Goal: Find specific page/section: Find specific page/section

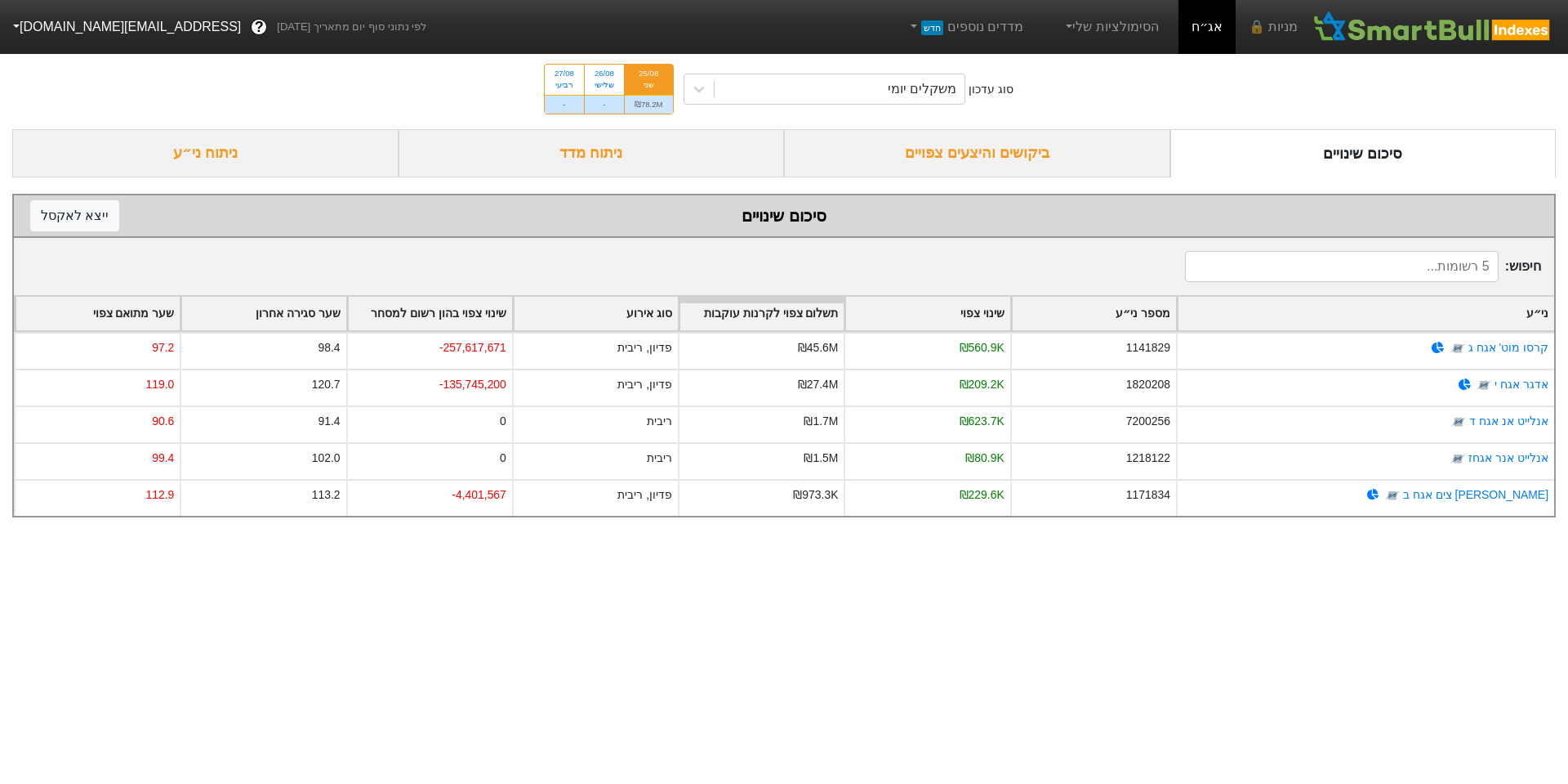
click at [987, 165] on div "ביקושים והיצעים צפויים" at bounding box center [977, 153] width 386 height 48
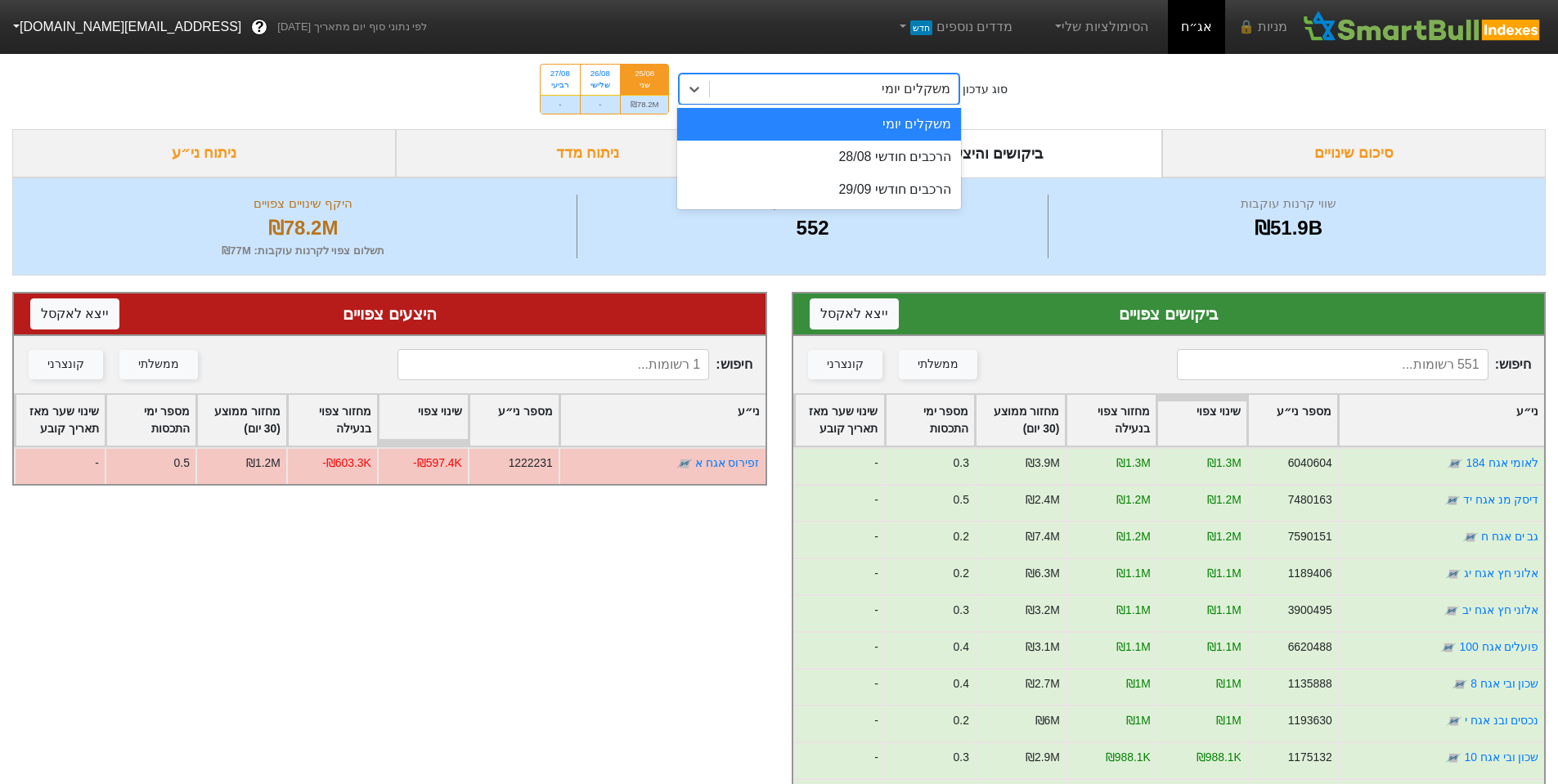
click at [865, 96] on div "משקלים יומי" at bounding box center [834, 89] width 249 height 29
click at [905, 162] on div "הרכבים חודשי 28/08" at bounding box center [819, 157] width 284 height 32
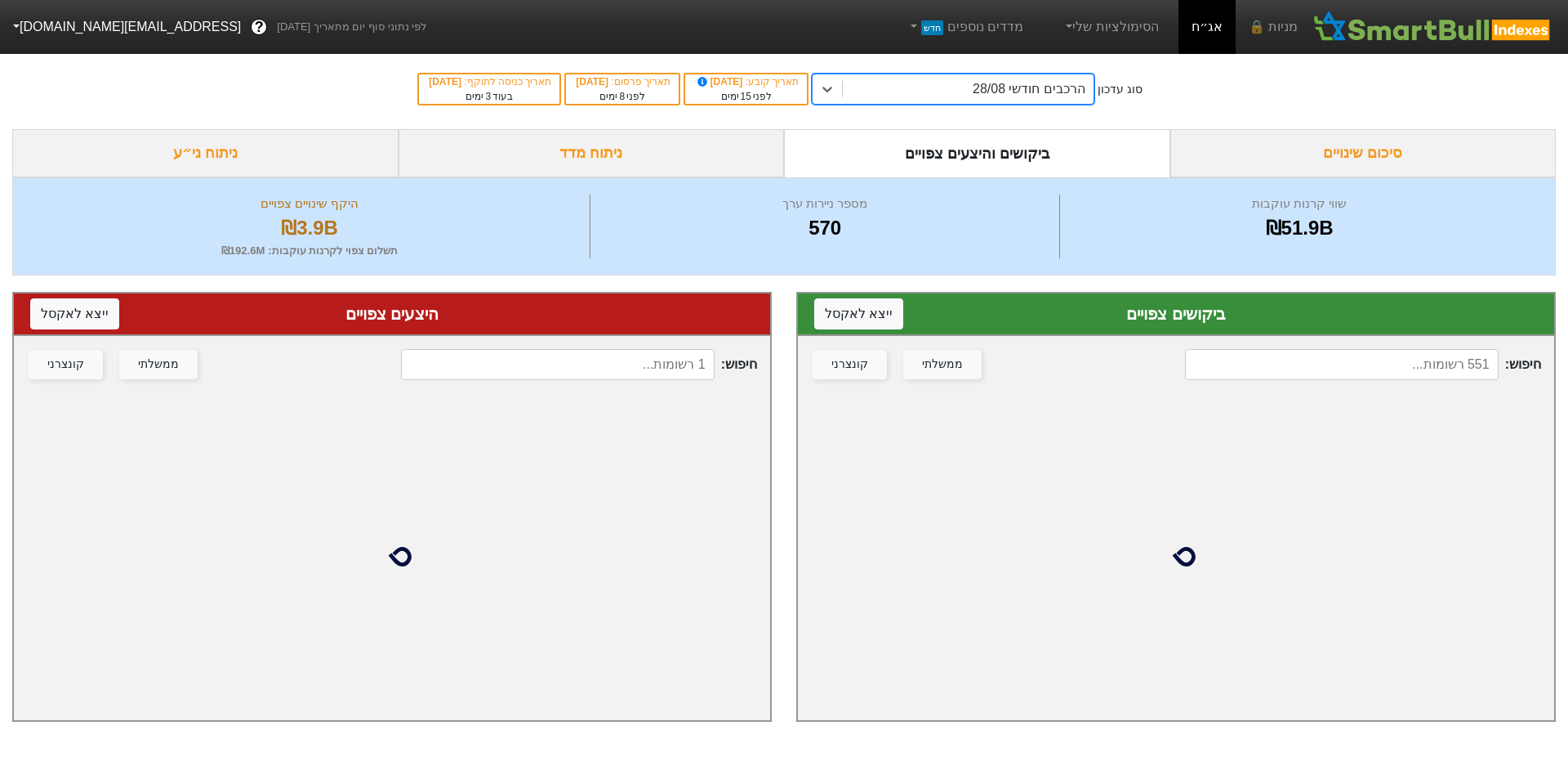
click at [1399, 343] on div "חיפוש : ממשלתי קונצרני" at bounding box center [1176, 364] width 756 height 57
click at [1399, 350] on input at bounding box center [1342, 365] width 314 height 31
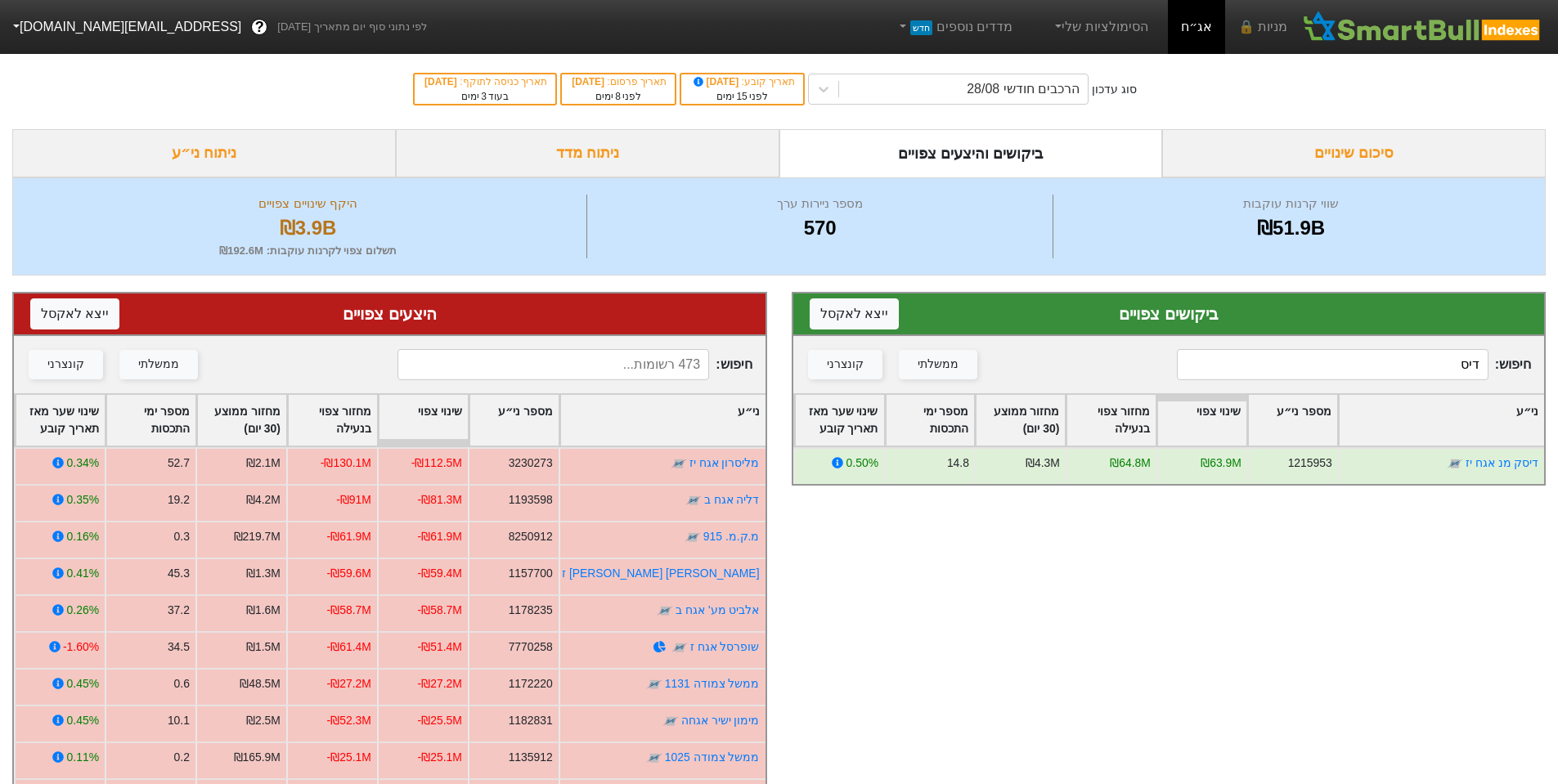
type input "דיס"
drag, startPoint x: 1426, startPoint y: 354, endPoint x: 1509, endPoint y: 370, distance: 84.5
click at [1509, 370] on span "חיפוש : דיס" at bounding box center [1354, 365] width 354 height 31
